Goal: Find specific page/section

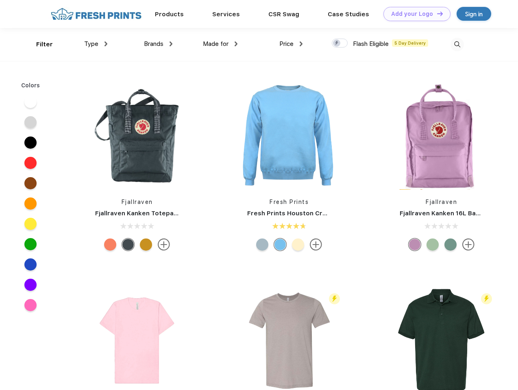
scroll to position [0, 0]
click at [414, 14] on link "Add your Logo Design Tool" at bounding box center [416, 14] width 67 height 14
click at [0, 0] on div "Design Tool" at bounding box center [0, 0] width 0 height 0
click at [436, 13] on link "Add your Logo Design Tool" at bounding box center [416, 14] width 67 height 14
click at [39, 44] on div "Filter" at bounding box center [44, 44] width 17 height 9
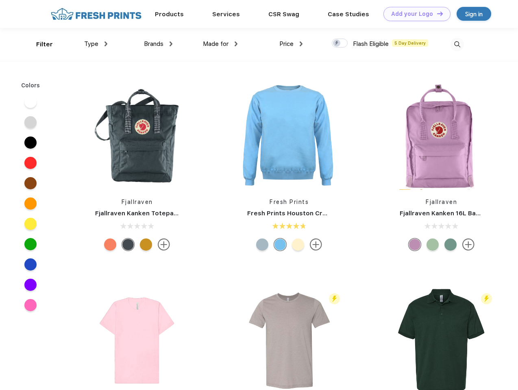
click at [96, 44] on span "Type" at bounding box center [91, 43] width 14 height 7
click at [158, 44] on span "Brands" at bounding box center [154, 43] width 20 height 7
click at [220, 44] on span "Made for" at bounding box center [216, 43] width 26 height 7
click at [291, 44] on span "Price" at bounding box center [286, 43] width 14 height 7
click at [340, 43] on div at bounding box center [340, 43] width 16 height 9
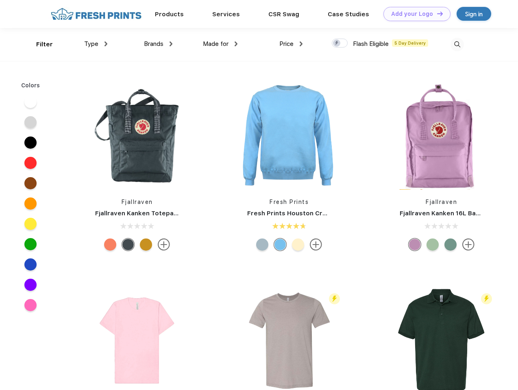
click at [337, 43] on input "checkbox" at bounding box center [334, 40] width 5 height 5
click at [457, 44] on img at bounding box center [456, 44] width 13 height 13
